Goal: Transaction & Acquisition: Purchase product/service

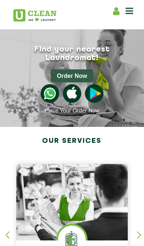
click at [132, 12] on icon at bounding box center [130, 10] width 8 height 9
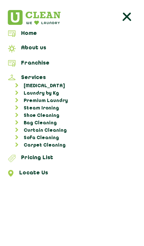
click at [26, 89] on link "[MEDICAL_DATA]" at bounding box center [76, 85] width 132 height 7
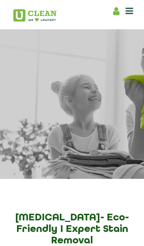
click at [27, 94] on div "Dry Cleaning Eco-Friendly - Expert Stain Removal" at bounding box center [72, 111] width 130 height 133
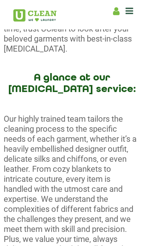
click at [133, 11] on icon at bounding box center [130, 10] width 8 height 9
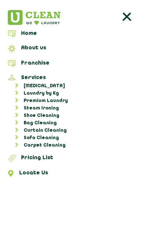
click at [34, 92] on link "Laundry by Kg" at bounding box center [76, 93] width 132 height 7
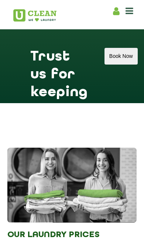
scroll to position [1720, 0]
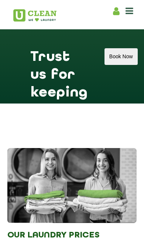
click at [124, 65] on button "Book Now" at bounding box center [121, 56] width 33 height 17
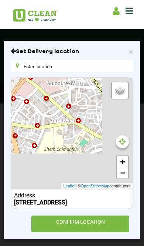
click at [48, 232] on div "CONFIRM LOCATION" at bounding box center [80, 223] width 98 height 17
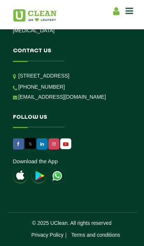
scroll to position [359, 0]
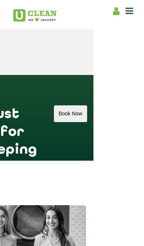
scroll to position [1660, 40]
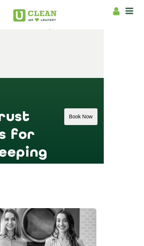
click at [79, 125] on button "Book Now" at bounding box center [80, 116] width 33 height 17
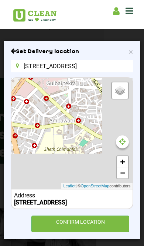
click at [41, 64] on input "[STREET_ADDRESS]" at bounding box center [72, 66] width 123 height 12
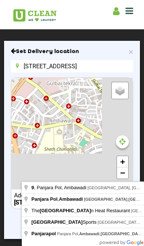
click at [23, 63] on input "[STREET_ADDRESS]" at bounding box center [72, 66] width 123 height 12
click at [29, 67] on input "[STREET_ADDRESS]" at bounding box center [72, 66] width 123 height 12
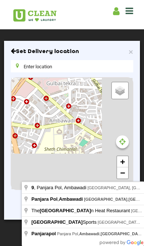
scroll to position [0, 0]
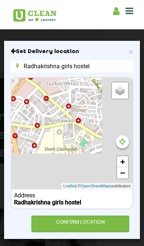
click at [21, 64] on input "Radhakrishna girls hostel" at bounding box center [72, 66] width 123 height 12
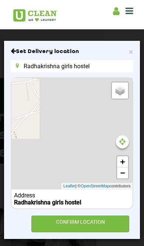
click at [93, 67] on input "Radhakrishna girls hostel" at bounding box center [72, 66] width 123 height 12
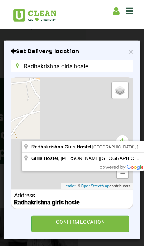
scroll to position [0, 7]
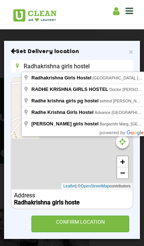
type input "Radhakrishna girls hostel"
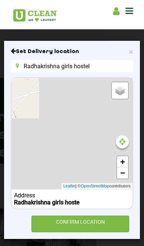
click at [52, 224] on div "CONFIRM LOCATION" at bounding box center [80, 223] width 98 height 17
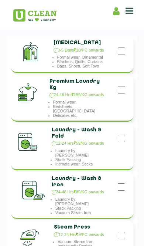
scroll to position [27, 0]
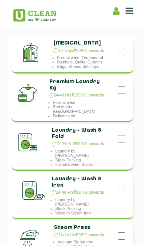
click at [124, 59] on input "checkbox" at bounding box center [121, 51] width 7 height 15
checkbox input "true"
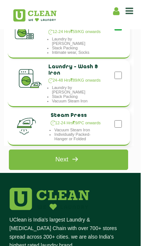
scroll to position [135, 4]
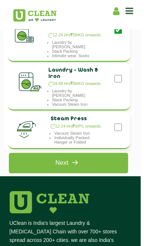
click at [41, 162] on link "Next" at bounding box center [69, 163] width 120 height 20
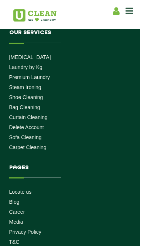
scroll to position [135, 0]
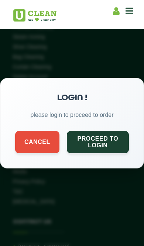
click at [80, 145] on button "Proceed to Login" at bounding box center [98, 141] width 62 height 22
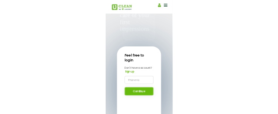
scroll to position [80, 0]
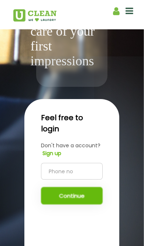
click at [49, 157] on b "Sign up" at bounding box center [52, 152] width 19 height 7
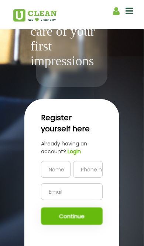
click at [50, 177] on input "text" at bounding box center [56, 169] width 30 height 17
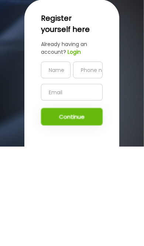
type input "Kesha Chalodia"
type input "8179130505"
click at [83, 161] on input "8179130505" at bounding box center [88, 169] width 30 height 17
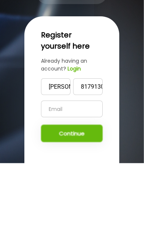
click at [79, 161] on input "8179130505" at bounding box center [88, 169] width 30 height 17
click at [88, 161] on input "8179130505" at bounding box center [88, 169] width 30 height 17
type input "8605502949"
click at [47, 183] on input "text" at bounding box center [72, 191] width 62 height 17
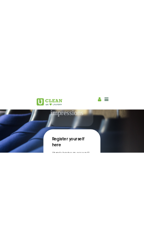
scroll to position [207, 0]
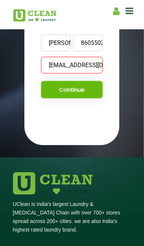
type input "Keshachaldia7@gmail.com"
click at [53, 98] on div "Kesha Chalodia 8605502949 Keshachaldia7@gmail.com Continue" at bounding box center [72, 66] width 62 height 64
click at [56, 98] on div "Kesha Chalodia 8605502949 Keshachaldia7@gmail.com Continue" at bounding box center [72, 66] width 62 height 64
click at [48, 73] on input "Keshachaldia7@gmail.com" at bounding box center [72, 65] width 62 height 17
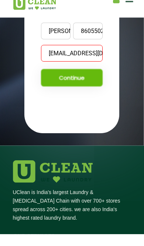
type input "Keshachalodia7@gmail.com"
click at [59, 98] on div "Kesha Chalodia 8605502949 Keshachalodia7@gmail.com Continue" at bounding box center [72, 66] width 62 height 64
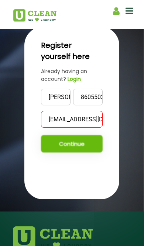
scroll to position [164, 0]
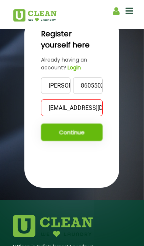
click at [74, 71] on b "Login" at bounding box center [74, 67] width 13 height 7
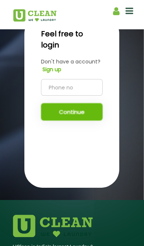
click at [50, 96] on input "tel" at bounding box center [72, 87] width 62 height 17
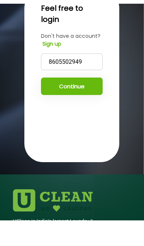
type input "8605502949"
click at [50, 104] on button "Continue" at bounding box center [72, 111] width 62 height 17
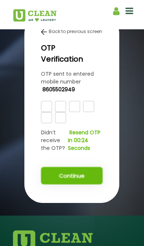
click at [45, 112] on input "text" at bounding box center [46, 106] width 11 height 11
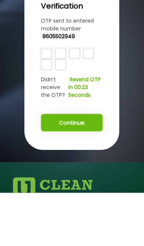
type input "8"
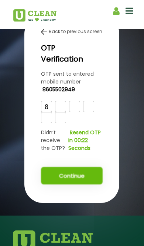
click at [57, 112] on input "text" at bounding box center [60, 106] width 11 height 11
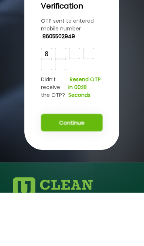
type input "5"
type input "M"
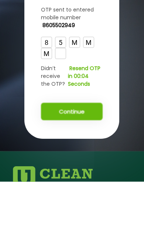
type input "M"
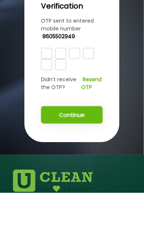
click at [89, 129] on b "Resend OTP" at bounding box center [91, 136] width 20 height 15
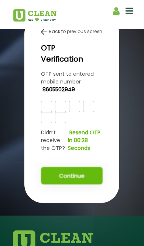
click at [41, 112] on input "text" at bounding box center [46, 106] width 11 height 11
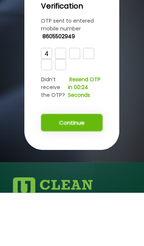
type input "4"
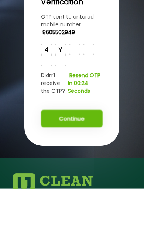
type input "Y"
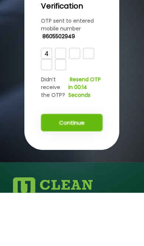
type input "6"
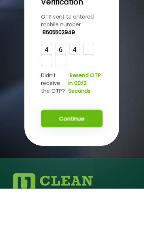
type input "4"
type input "8"
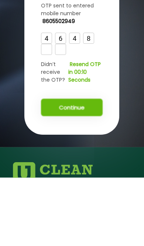
type input "8"
type input "3"
click at [61, 167] on button "Continue" at bounding box center [72, 175] width 62 height 17
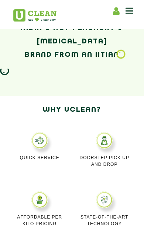
scroll to position [233, 0]
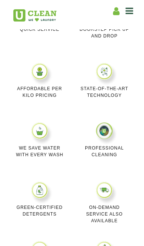
scroll to position [450, 0]
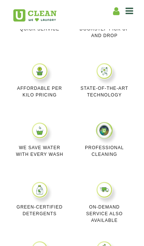
click at [133, 13] on icon at bounding box center [130, 10] width 8 height 9
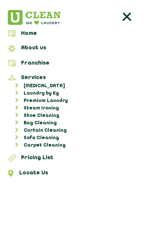
click at [30, 93] on link "Laundry by Kg" at bounding box center [76, 93] width 132 height 7
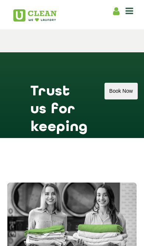
scroll to position [1684, 0]
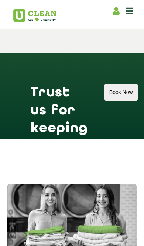
click at [120, 100] on button "Book Now" at bounding box center [121, 92] width 33 height 17
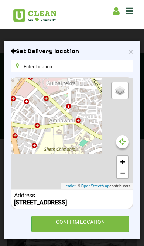
click at [38, 67] on input "text" at bounding box center [72, 66] width 123 height 12
click at [25, 66] on input "text" at bounding box center [72, 66] width 123 height 12
click at [27, 66] on input "text" at bounding box center [72, 66] width 123 height 12
type input "[STREET_ADDRESS]"
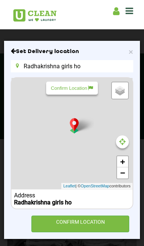
click at [86, 65] on input "Radhakrishna girls ho" at bounding box center [72, 66] width 123 height 12
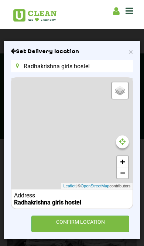
click at [14, 209] on div "Set Delivery location Radhakrishna girls hostel Default Satellite + − Leaflet |…" at bounding box center [72, 140] width 123 height 184
click at [91, 62] on input "Radhakrishna girls hostel" at bounding box center [72, 66] width 123 height 12
click at [126, 139] on div at bounding box center [122, 141] width 13 height 13
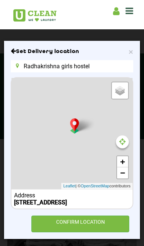
click at [25, 66] on input "Radhakrishna girls hostel" at bounding box center [72, 66] width 123 height 12
click at [28, 66] on input "Radhakrishna girls hostel" at bounding box center [72, 66] width 123 height 12
click at [24, 67] on input "Radhakrishna girls hostel" at bounding box center [72, 66] width 123 height 12
click at [25, 66] on input "Radhakrishna girls hostel" at bounding box center [72, 66] width 123 height 12
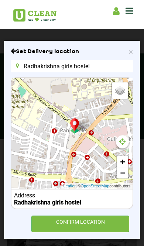
type input "Radhakrishna girls hostel"
click at [60, 227] on div "CONFIRM LOCATION" at bounding box center [80, 223] width 98 height 17
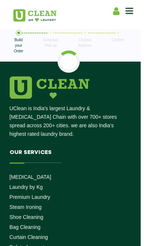
scroll to position [0, 4]
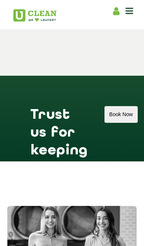
scroll to position [1661, 0]
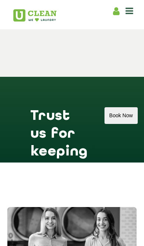
click at [115, 124] on button "Book Now" at bounding box center [121, 115] width 33 height 17
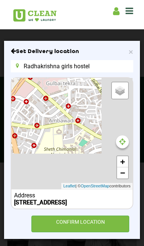
click at [28, 64] on input "Radhakrishna girls hostel" at bounding box center [72, 66] width 123 height 12
click at [27, 65] on input "Radhakrishna girls hostel" at bounding box center [72, 66] width 123 height 12
click at [28, 65] on input "Radhakrishna girls hostel" at bounding box center [72, 66] width 123 height 12
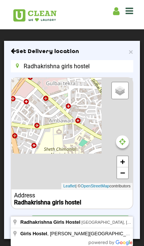
click at [12, 63] on input "Radhakrishna girls hostel" at bounding box center [72, 66] width 123 height 12
click at [20, 64] on input "Radhakrishna girls hostel" at bounding box center [72, 66] width 123 height 12
click at [15, 64] on input "Radhakrishna girls hostel" at bounding box center [72, 66] width 123 height 12
click at [12, 65] on input "Radhakrishna girls hostel" at bounding box center [72, 66] width 123 height 12
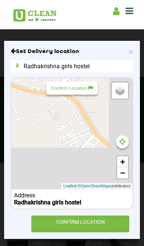
click at [59, 86] on p "Confirm Location" at bounding box center [72, 88] width 42 height 6
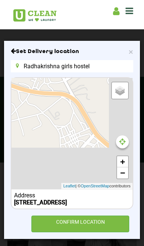
click at [32, 65] on input "Radhakrishna girls hostel" at bounding box center [72, 66] width 123 height 12
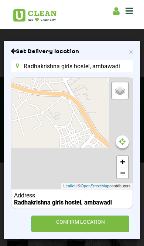
click at [118, 63] on input "Radhakrishna girls hostel, ambawadi" at bounding box center [72, 66] width 123 height 12
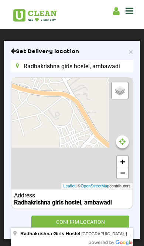
click at [114, 67] on input "Radhakrishna girls hostel, ambawadi" at bounding box center [72, 66] width 123 height 12
click at [115, 67] on input "Radhakrishna girls hostel, ambawadi" at bounding box center [72, 66] width 123 height 12
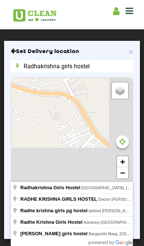
type input "Radhakrishna girls hostel"
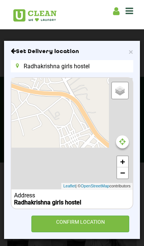
click at [47, 226] on div "CONFIRM LOCATION" at bounding box center [80, 223] width 98 height 17
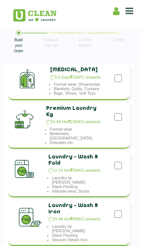
scroll to position [0, 4]
click at [33, 172] on div at bounding box center [29, 166] width 39 height 33
click at [127, 159] on div "Laundry - Wash & Fold 12-24 Hrs 59/KG onwards Laundry by Kilo Stack Packing Int…" at bounding box center [69, 173] width 123 height 47
click at [119, 86] on input "checkbox" at bounding box center [118, 78] width 7 height 15
checkbox input "true"
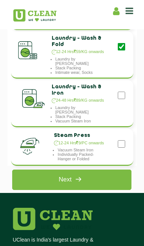
scroll to position [119, 0]
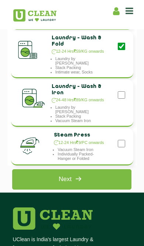
click at [39, 176] on link "Next" at bounding box center [72, 179] width 120 height 20
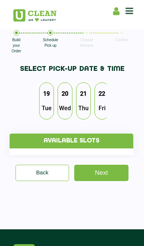
click at [50, 106] on span "Tue" at bounding box center [46, 108] width 17 height 14
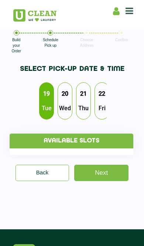
click at [33, 138] on h4 "Available slots" at bounding box center [72, 140] width 124 height 15
click at [61, 104] on span "Wed" at bounding box center [65, 108] width 19 height 14
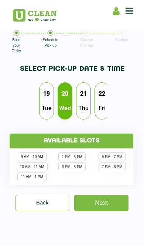
click at [43, 104] on span "Tue" at bounding box center [46, 108] width 17 height 14
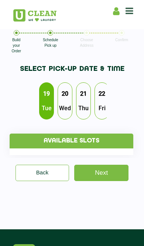
click at [66, 110] on span "Wed" at bounding box center [65, 108] width 19 height 14
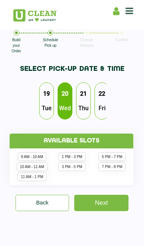
click at [114, 171] on li "7 PM - 8 PM" at bounding box center [112, 166] width 27 height 9
click at [95, 211] on link "Next" at bounding box center [101, 202] width 54 height 16
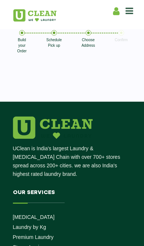
click at [28, 73] on section at bounding box center [72, 79] width 144 height 44
click at [22, 72] on section at bounding box center [72, 79] width 144 height 44
click at [62, 79] on section at bounding box center [72, 79] width 144 height 44
click at [63, 78] on section at bounding box center [72, 79] width 144 height 44
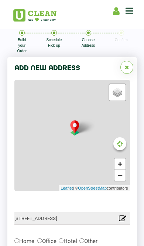
scroll to position [57, 0]
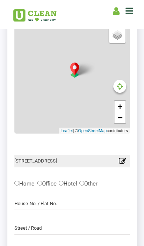
click at [125, 161] on icon at bounding box center [122, 162] width 7 height 10
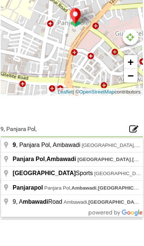
type input "9,"
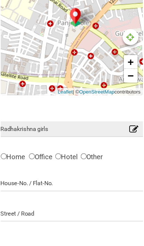
type input "Radhakrishna Girls Hostel, University Road, Opposite Stock Exchange, Near सहजान…"
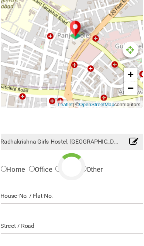
type input "Save"
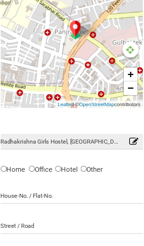
click at [80, 180] on input "Other" at bounding box center [82, 182] width 5 height 5
radio input "true"
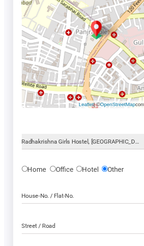
scroll to position [0, 0]
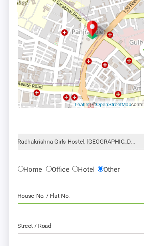
click at [19, 199] on input "text" at bounding box center [72, 205] width 116 height 13
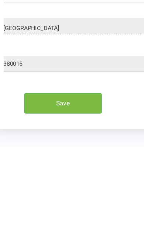
scroll to position [188, 0]
type input "B-2-1"
click at [31, 202] on input "Save" at bounding box center [62, 210] width 63 height 17
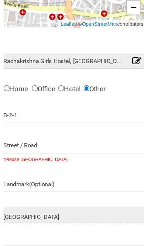
scroll to position [122, 0]
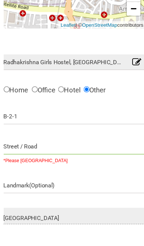
click at [14, 159] on input "text" at bounding box center [72, 165] width 116 height 13
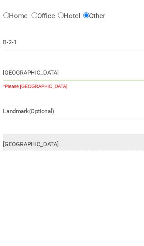
type input "[GEOGRAPHIC_DATA]"
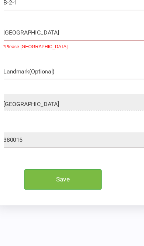
scroll to position [212, 0]
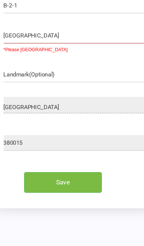
click at [67, 186] on input "Save" at bounding box center [62, 194] width 63 height 17
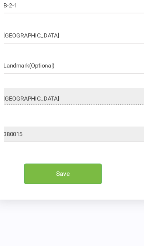
click at [64, 179] on input "Save" at bounding box center [62, 187] width 63 height 17
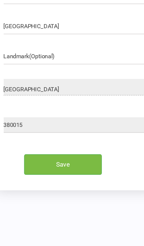
scroll to position [219, 0]
click at [34, 171] on input "Save" at bounding box center [62, 179] width 63 height 17
click at [64, 171] on input "Save" at bounding box center [62, 179] width 63 height 17
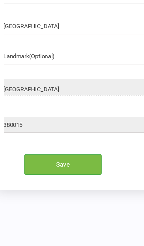
click at [66, 171] on input "Save" at bounding box center [62, 179] width 63 height 17
click at [70, 171] on input "Save" at bounding box center [62, 179] width 63 height 17
click at [61, 171] on input "Save" at bounding box center [62, 179] width 63 height 17
click at [56, 171] on input "Save" at bounding box center [62, 179] width 63 height 17
click at [33, 171] on input "Save" at bounding box center [62, 179] width 63 height 17
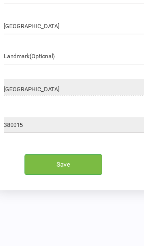
click at [35, 171] on input "Save" at bounding box center [62, 179] width 63 height 17
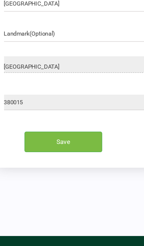
scroll to position [238, 0]
click at [31, 153] on input "Save" at bounding box center [62, 161] width 63 height 17
click at [70, 153] on input "Save" at bounding box center [62, 161] width 63 height 17
click at [69, 153] on input "Save" at bounding box center [62, 161] width 63 height 17
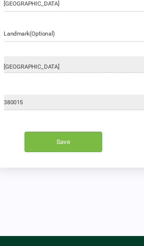
click at [69, 153] on input "Save" at bounding box center [62, 161] width 63 height 17
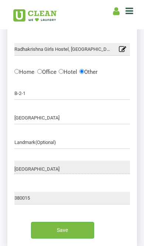
scroll to position [169, 0]
click at [51, 224] on input "Save" at bounding box center [62, 230] width 63 height 17
click at [47, 228] on input "Save" at bounding box center [62, 230] width 63 height 17
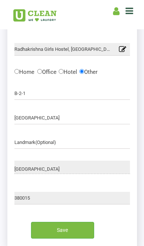
click at [51, 230] on input "Save" at bounding box center [62, 230] width 63 height 17
click at [51, 229] on input "Save" at bounding box center [62, 230] width 63 height 17
click at [50, 226] on input "Save" at bounding box center [62, 230] width 63 height 17
click at [73, 234] on input "Save" at bounding box center [62, 230] width 63 height 17
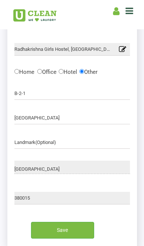
click at [65, 230] on input "Save" at bounding box center [62, 230] width 63 height 17
click at [64, 236] on input "Save" at bounding box center [62, 230] width 63 height 17
click at [69, 234] on input "Save" at bounding box center [62, 230] width 63 height 17
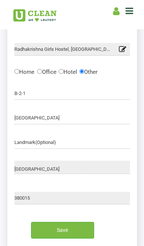
click at [69, 234] on input "Save" at bounding box center [62, 230] width 63 height 17
click at [68, 232] on input "Save" at bounding box center [62, 230] width 63 height 17
click at [66, 233] on input "Save" at bounding box center [62, 230] width 63 height 17
click at [73, 234] on input "Save" at bounding box center [62, 230] width 63 height 17
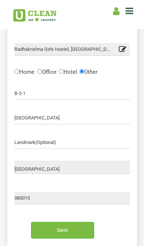
click at [61, 229] on input "Save" at bounding box center [62, 230] width 63 height 17
click at [43, 228] on input "Save" at bounding box center [62, 230] width 63 height 17
click at [61, 232] on input "Save" at bounding box center [62, 230] width 63 height 17
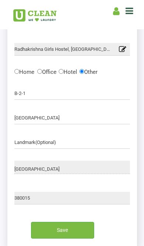
click at [60, 232] on input "Save" at bounding box center [62, 230] width 63 height 17
click at [87, 231] on input "Save" at bounding box center [62, 230] width 63 height 17
click at [79, 232] on input "Save" at bounding box center [62, 230] width 63 height 17
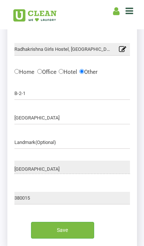
click at [50, 238] on input "Save" at bounding box center [62, 230] width 63 height 17
click at [57, 238] on input "Save" at bounding box center [62, 230] width 63 height 17
click at [138, 14] on header "Home About us Franchise Services Dry Cleaning Laundry by Kg Premium Laundry Ste…" at bounding box center [72, 14] width 144 height 29
click at [68, 235] on input "Save" at bounding box center [62, 230] width 63 height 17
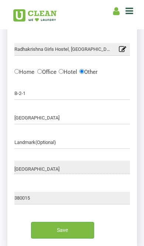
click at [67, 235] on input "Save" at bounding box center [62, 230] width 63 height 17
click at [67, 233] on input "Save" at bounding box center [62, 230] width 63 height 17
click at [64, 231] on input "Save" at bounding box center [62, 230] width 63 height 17
click at [59, 230] on input "Save" at bounding box center [62, 230] width 63 height 17
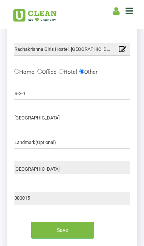
click at [59, 230] on input "Save" at bounding box center [62, 230] width 63 height 17
click at [58, 231] on input "Save" at bounding box center [62, 230] width 63 height 17
click at [60, 231] on input "Save" at bounding box center [62, 230] width 63 height 17
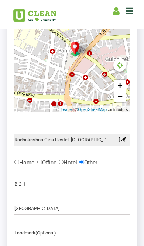
scroll to position [77, 0]
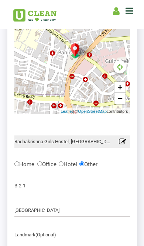
click at [125, 141] on icon at bounding box center [122, 143] width 7 height 10
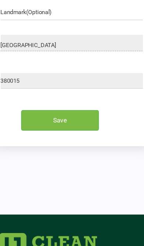
scroll to position [255, 0]
click at [64, 135] on input "Save" at bounding box center [62, 143] width 63 height 17
click at [60, 135] on input "Save" at bounding box center [62, 143] width 63 height 17
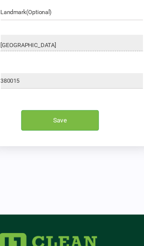
click at [56, 135] on input "Save" at bounding box center [62, 143] width 63 height 17
click at [60, 135] on input "Save" at bounding box center [62, 143] width 63 height 17
click at [61, 135] on input "Save" at bounding box center [62, 143] width 63 height 17
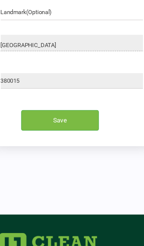
click at [61, 135] on input "Save" at bounding box center [62, 143] width 63 height 17
click at [57, 135] on input "Save" at bounding box center [62, 143] width 63 height 17
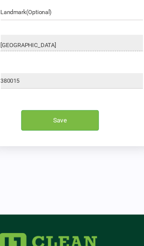
click at [54, 135] on input "Save" at bounding box center [62, 143] width 63 height 17
click at [53, 135] on input "Save" at bounding box center [62, 143] width 63 height 17
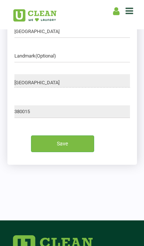
click at [76, 141] on input "Save" at bounding box center [62, 143] width 63 height 17
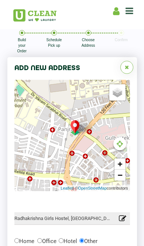
scroll to position [0, 0]
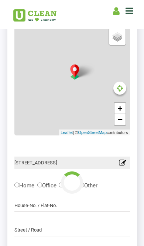
scroll to position [57, 0]
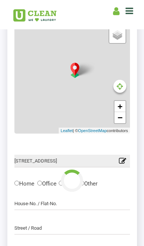
type input "Save"
click at [124, 160] on icon at bounding box center [122, 162] width 7 height 10
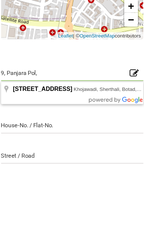
type input "9,"
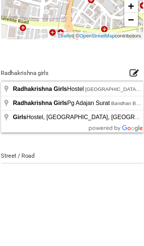
type input "Radhakrishna Girls Hostel, [GEOGRAPHIC_DATA], Near [GEOGRAPHIC_DATA], [GEOGRAPH…"
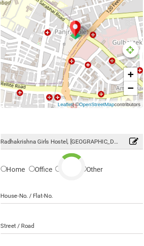
type input "Save"
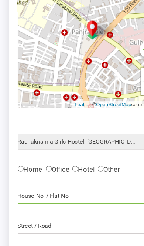
click at [59, 199] on input "text" at bounding box center [72, 205] width 116 height 13
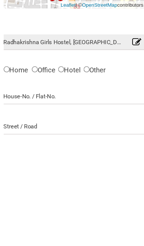
click at [62, 179] on label "Hotel" at bounding box center [68, 183] width 19 height 8
click at [62, 180] on input "Hotel" at bounding box center [61, 182] width 5 height 5
radio input "true"
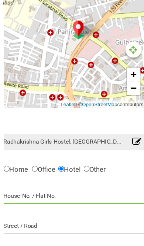
click at [50, 199] on input "text" at bounding box center [72, 205] width 116 height 13
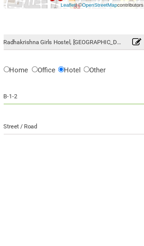
type input "B-1-2"
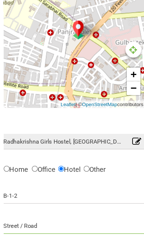
click at [53, 223] on input "text" at bounding box center [72, 229] width 116 height 13
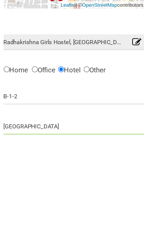
type input "University road"
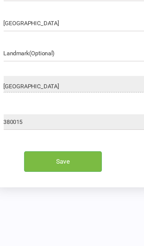
scroll to position [222, 0]
click at [55, 169] on input "Save" at bounding box center [62, 177] width 63 height 17
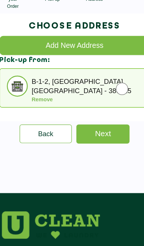
scroll to position [0, 0]
click at [106, 111] on input "radio" at bounding box center [111, 118] width 10 height 15
radio input "true"
click at [96, 147] on link "Next" at bounding box center [95, 155] width 43 height 16
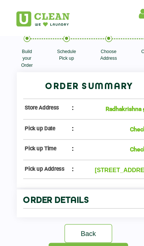
click at [96, 142] on p "B-1-2, University road, 380015, 337116" at bounding box center [98, 137] width 54 height 7
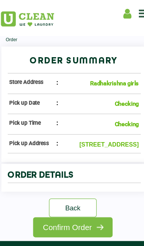
scroll to position [20, 0]
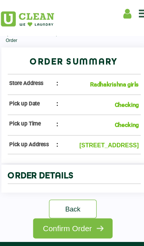
click at [106, 87] on b "Checking" at bounding box center [116, 85] width 20 height 6
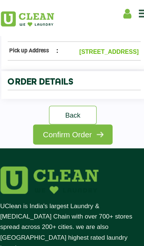
scroll to position [96, 0]
click at [85, 71] on h4 "order details" at bounding box center [73, 67] width 109 height 8
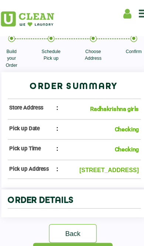
scroll to position [0, 0]
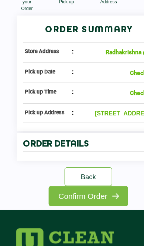
click at [77, 197] on link "Confirm Order" at bounding box center [72, 205] width 65 height 16
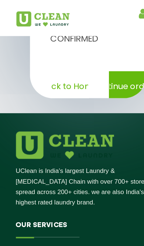
scroll to position [337, 0]
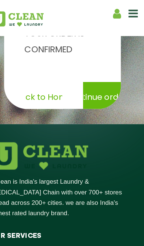
click at [126, 11] on icon at bounding box center [130, 10] width 8 height 9
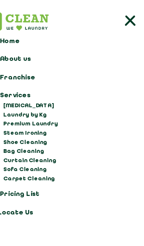
click at [13, 160] on link "Pricing List" at bounding box center [72, 159] width 139 height 10
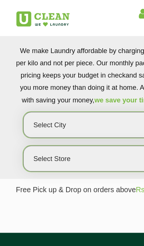
click at [73, 107] on select "Select city [GEOGRAPHIC_DATA] [GEOGRAPHIC_DATA] [GEOGRAPHIC_DATA] [GEOGRAPHIC_D…" at bounding box center [72, 101] width 106 height 21
select select "12"
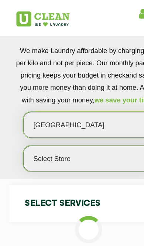
select select "0"
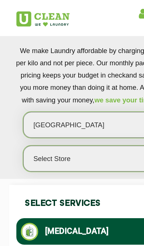
click at [64, 131] on select "Select Store UClean Shivranjani" at bounding box center [72, 128] width 106 height 21
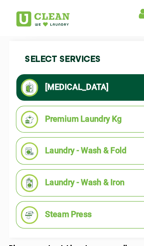
scroll to position [133, 0]
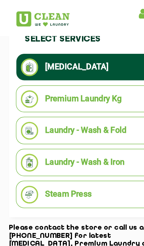
click at [90, 113] on li "Laundry - Wash & Fold" at bounding box center [72, 106] width 111 height 14
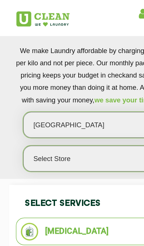
scroll to position [0, 0]
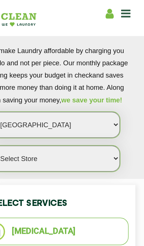
click at [126, 7] on icon at bounding box center [130, 10] width 8 height 9
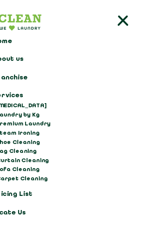
click at [120, 13] on icon at bounding box center [127, 17] width 15 height 15
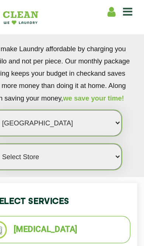
click at [126, 9] on icon at bounding box center [130, 10] width 8 height 9
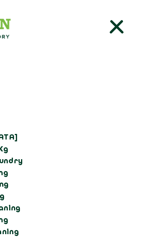
click at [124, 16] on line at bounding box center [127, 16] width 7 height 7
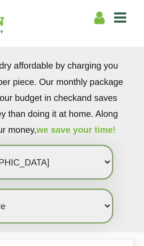
click at [113, 10] on icon at bounding box center [116, 11] width 7 height 9
select select
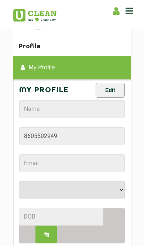
scroll to position [62, 0]
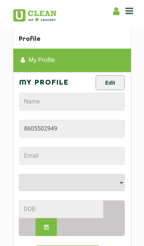
click at [119, 80] on button "Edit" at bounding box center [110, 82] width 29 height 15
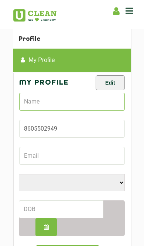
click at [31, 100] on input "text" at bounding box center [72, 102] width 106 height 18
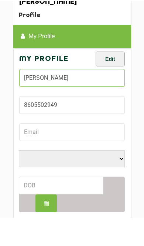
click at [99, 97] on input "[PERSON_NAME]" at bounding box center [72, 106] width 106 height 18
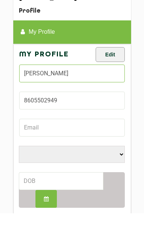
type input "[PERSON_NAME]"
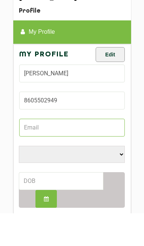
click at [95, 151] on input "Email" at bounding box center [72, 160] width 106 height 18
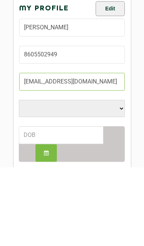
type input "keshachalodia7@gmail.com"
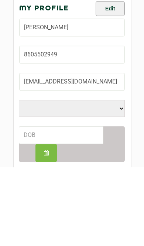
click at [120, 178] on select "Male Female i'd rather not say" at bounding box center [72, 186] width 106 height 17
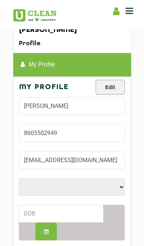
select select "F"
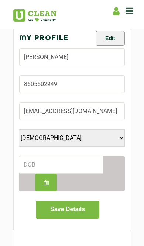
scroll to position [114, 0]
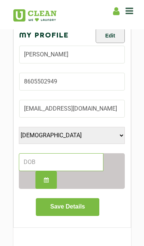
click at [86, 164] on input at bounding box center [61, 162] width 85 height 18
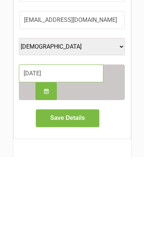
type input "21/10/1997"
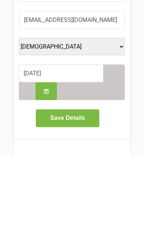
click at [86, 198] on button "Save Details" at bounding box center [67, 207] width 63 height 18
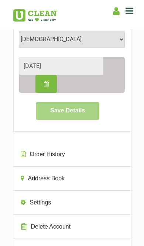
scroll to position [210, 0]
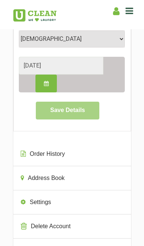
click at [54, 161] on link "Order History" at bounding box center [72, 154] width 118 height 24
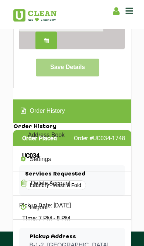
scroll to position [258, 0]
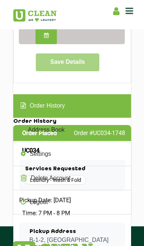
click at [22, 107] on icon at bounding box center [23, 105] width 5 height 6
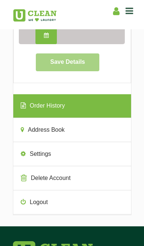
click at [36, 106] on link "Order History" at bounding box center [72, 106] width 118 height 24
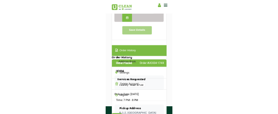
scroll to position [255, 0]
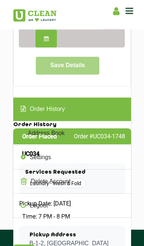
click at [110, 138] on link "Address Book" at bounding box center [72, 133] width 118 height 24
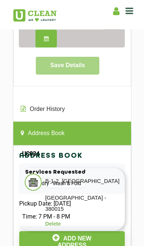
click at [104, 134] on link "Address Book" at bounding box center [72, 133] width 118 height 24
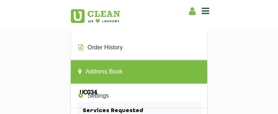
scroll to position [317, 0]
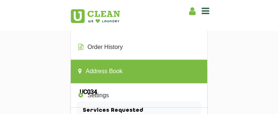
click at [144, 47] on link "Order History" at bounding box center [139, 48] width 136 height 24
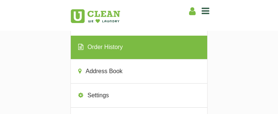
click at [144, 49] on link "Order History" at bounding box center [139, 48] width 136 height 24
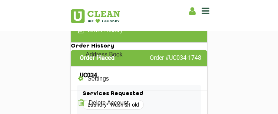
scroll to position [332, 0]
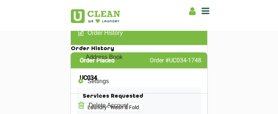
click at [144, 54] on link "Address Book" at bounding box center [139, 58] width 136 height 24
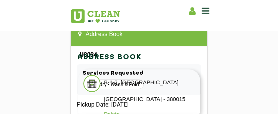
scroll to position [354, 0]
click at [144, 36] on link "Address Book" at bounding box center [139, 35] width 136 height 24
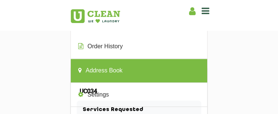
scroll to position [316, 0]
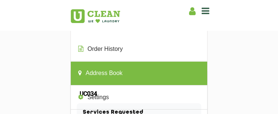
click at [144, 69] on link "Address Book" at bounding box center [139, 73] width 136 height 24
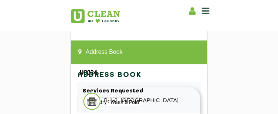
scroll to position [337, 0]
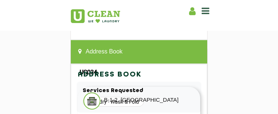
click at [84, 47] on link "Address Book" at bounding box center [139, 52] width 136 height 24
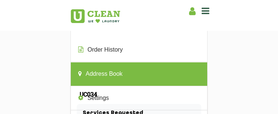
scroll to position [323, 0]
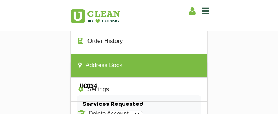
click at [93, 62] on link "Address Book" at bounding box center [139, 66] width 136 height 24
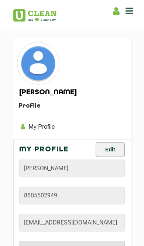
scroll to position [0, 0]
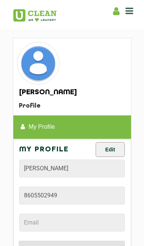
select select "F"
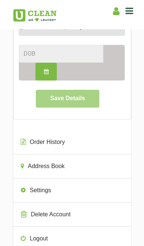
scroll to position [218, 0]
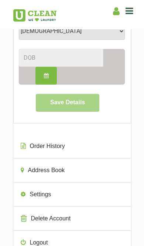
click at [40, 143] on link "Order History" at bounding box center [72, 146] width 118 height 24
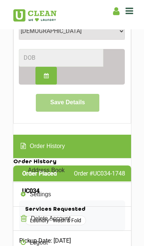
click at [36, 149] on link "Order History" at bounding box center [72, 146] width 118 height 24
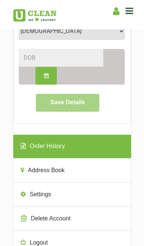
click at [26, 145] on icon at bounding box center [23, 146] width 5 height 6
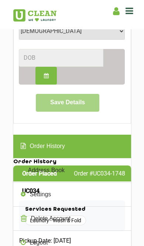
click at [31, 171] on link "Address Book" at bounding box center [72, 171] width 118 height 24
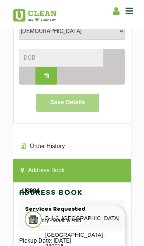
click at [33, 145] on link "Order History" at bounding box center [72, 146] width 118 height 24
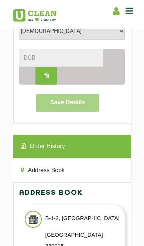
click at [34, 145] on link "Order History" at bounding box center [72, 146] width 118 height 24
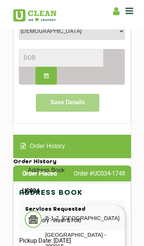
click at [142, 182] on section "[PERSON_NAME] Chalodia Profile My Profile Order History Address Book Settings D…" at bounding box center [72, 97] width 144 height 576
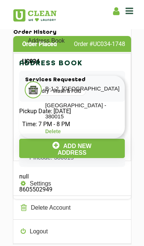
scroll to position [347, 0]
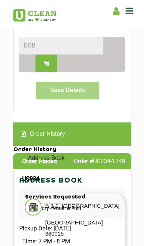
scroll to position [224, 0]
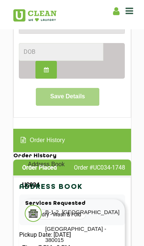
click at [39, 143] on link "Order History" at bounding box center [72, 141] width 118 height 24
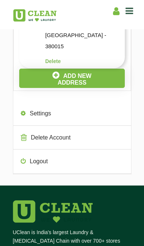
scroll to position [418, 0]
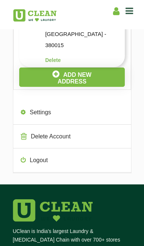
click at [41, 101] on link "Settings" at bounding box center [72, 113] width 118 height 24
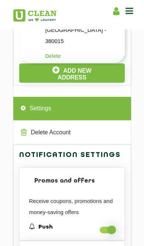
scroll to position [423, 0]
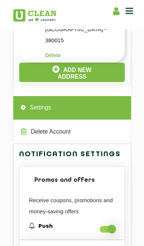
click at [30, 96] on link "Settings" at bounding box center [72, 108] width 118 height 24
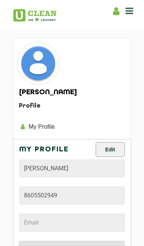
scroll to position [0, 0]
click at [130, 14] on icon at bounding box center [130, 10] width 8 height 9
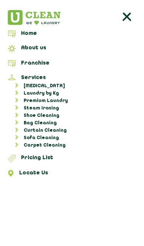
click at [24, 33] on link "Home" at bounding box center [72, 34] width 139 height 9
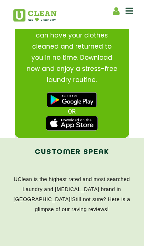
scroll to position [956, 0]
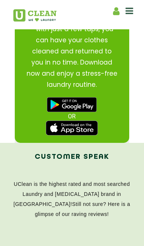
click at [64, 124] on img at bounding box center [72, 127] width 52 height 15
